Goal: Task Accomplishment & Management: Use online tool/utility

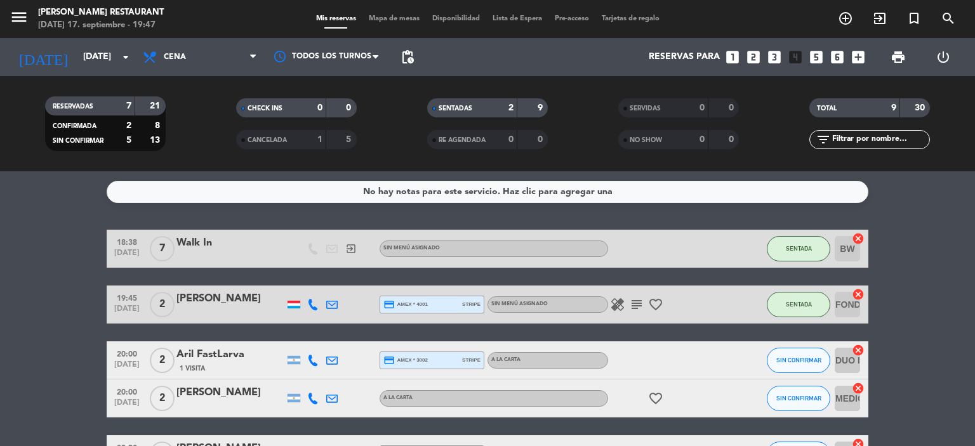
click at [297, 304] on div at bounding box center [294, 305] width 13 height 8
click at [34, 316] on bookings-row "18:38 [DATE] 7 Walk In exit_to_app Sin menú asignado SENTADA BW cancel 19:45 [D…" at bounding box center [487, 428] width 975 height 396
drag, startPoint x: 175, startPoint y: 297, endPoint x: 271, endPoint y: 299, distance: 95.9
click at [277, 297] on div "19:45 [DATE] 2 [PERSON_NAME] credit_card amex * 4001 stripe Sin menú asignado h…" at bounding box center [488, 305] width 762 height 38
click at [52, 291] on bookings-row "18:38 [DATE] 7 Walk In exit_to_app Sin menú asignado SENTADA BW cancel 19:45 [D…" at bounding box center [487, 428] width 975 height 396
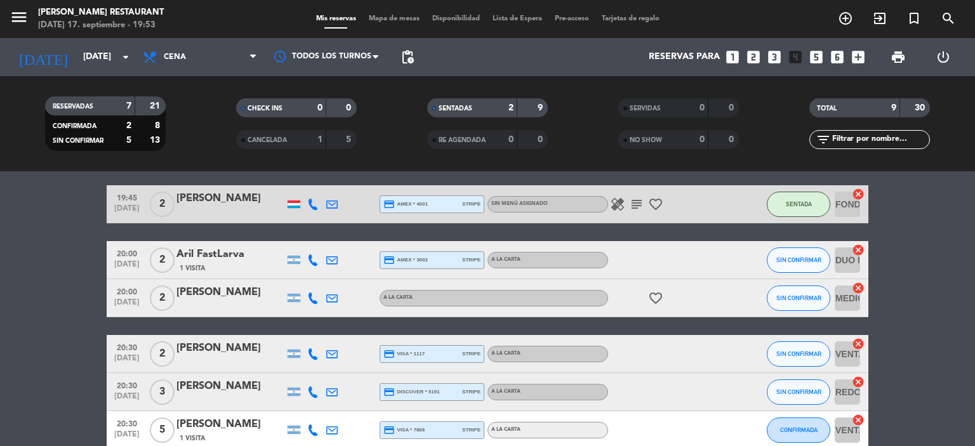
scroll to position [127, 0]
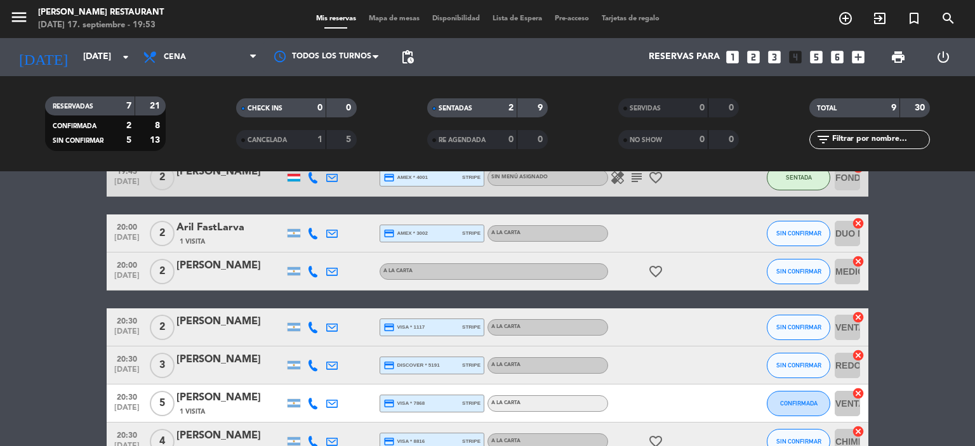
click at [135, 276] on span "[DATE]" at bounding box center [127, 279] width 32 height 15
click at [74, 269] on bookings-row "18:38 [DATE] 7 Walk In exit_to_app Sin menú asignado SENTADA BW cancel 19:45 [D…" at bounding box center [487, 301] width 975 height 396
click at [131, 238] on span "[DATE]" at bounding box center [127, 241] width 32 height 15
click at [74, 281] on bookings-row "18:38 [DATE] 7 Walk In exit_to_app Sin menú asignado SENTADA BW cancel 19:45 [D…" at bounding box center [487, 301] width 975 height 396
click at [800, 236] on span "SIN CONFIRMAR" at bounding box center [799, 233] width 45 height 7
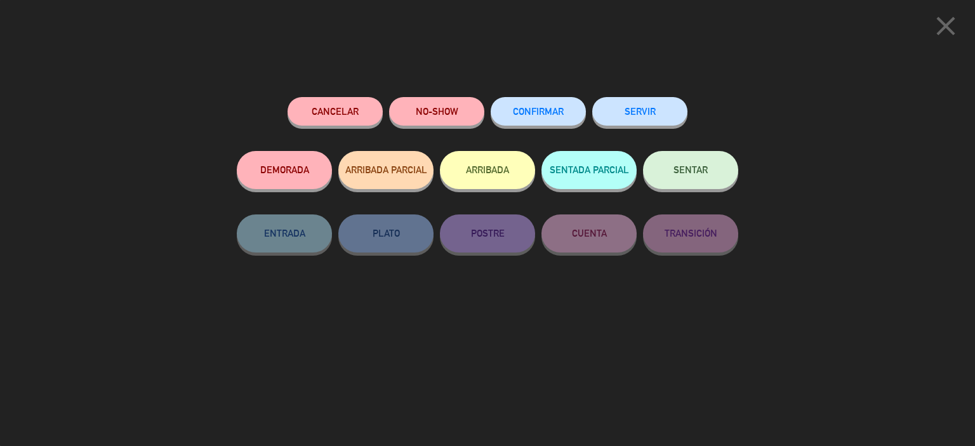
click at [693, 165] on button "SENTAR" at bounding box center [690, 170] width 95 height 38
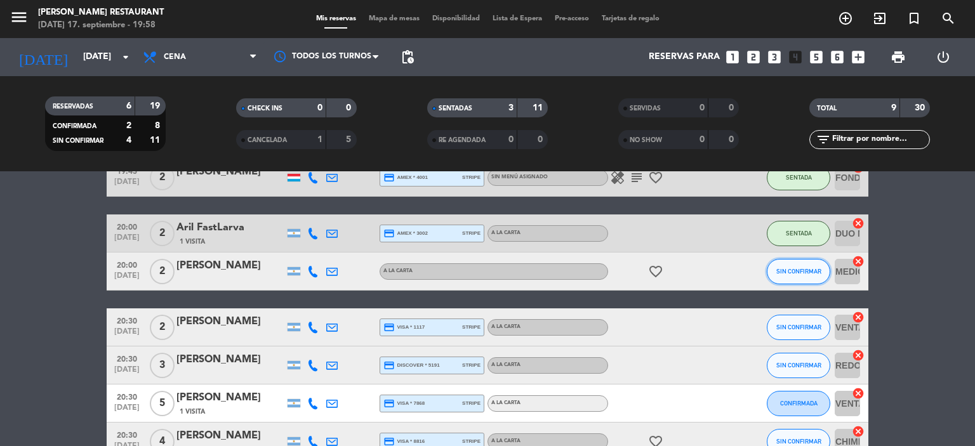
click at [805, 272] on span "SIN CONFIRMAR" at bounding box center [799, 271] width 45 height 7
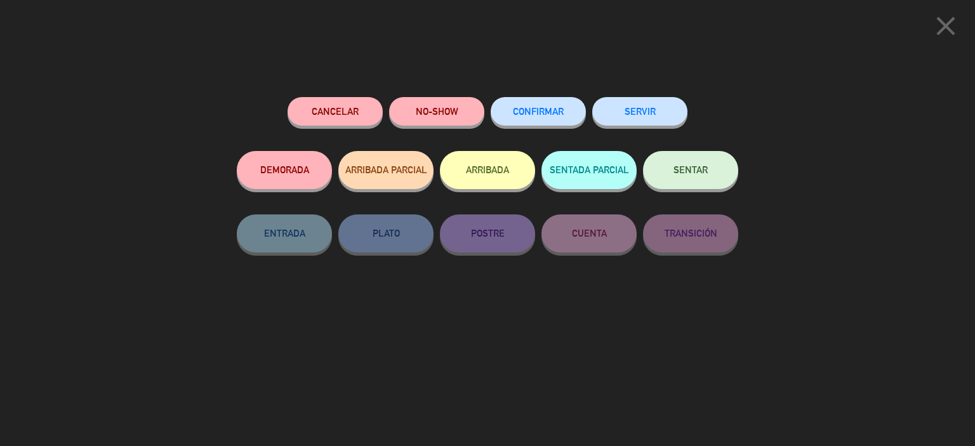
click at [686, 177] on button "SENTAR" at bounding box center [690, 170] width 95 height 38
